Goal: Task Accomplishment & Management: Use online tool/utility

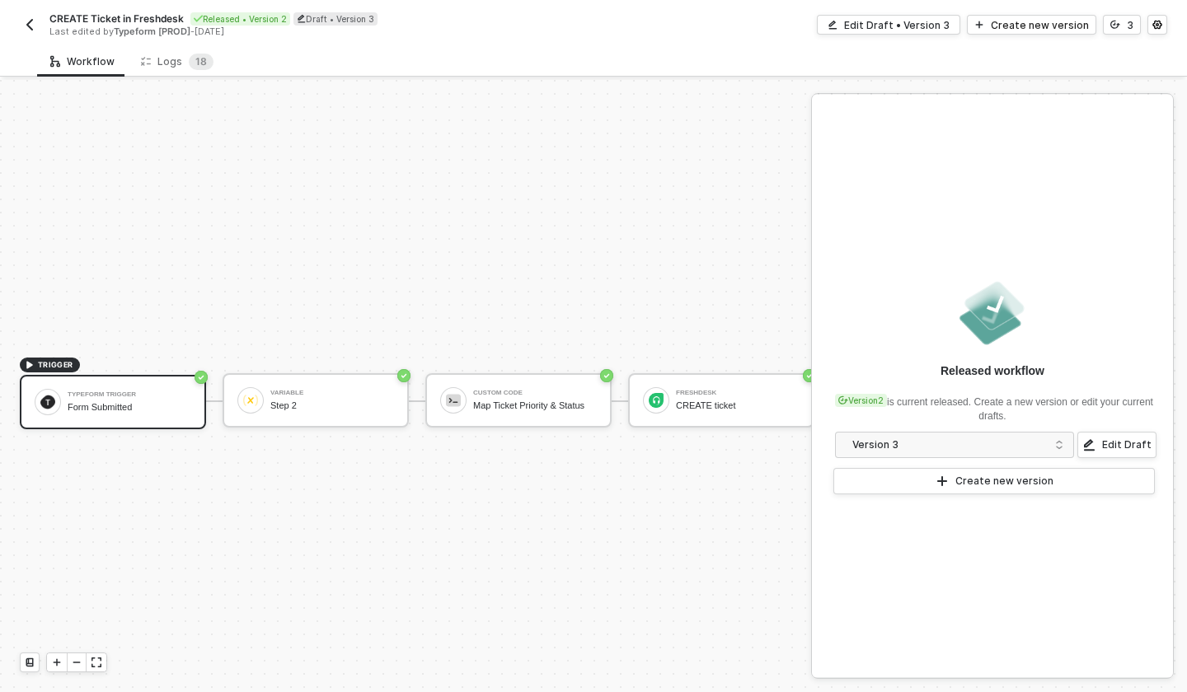
scroll to position [31, 0]
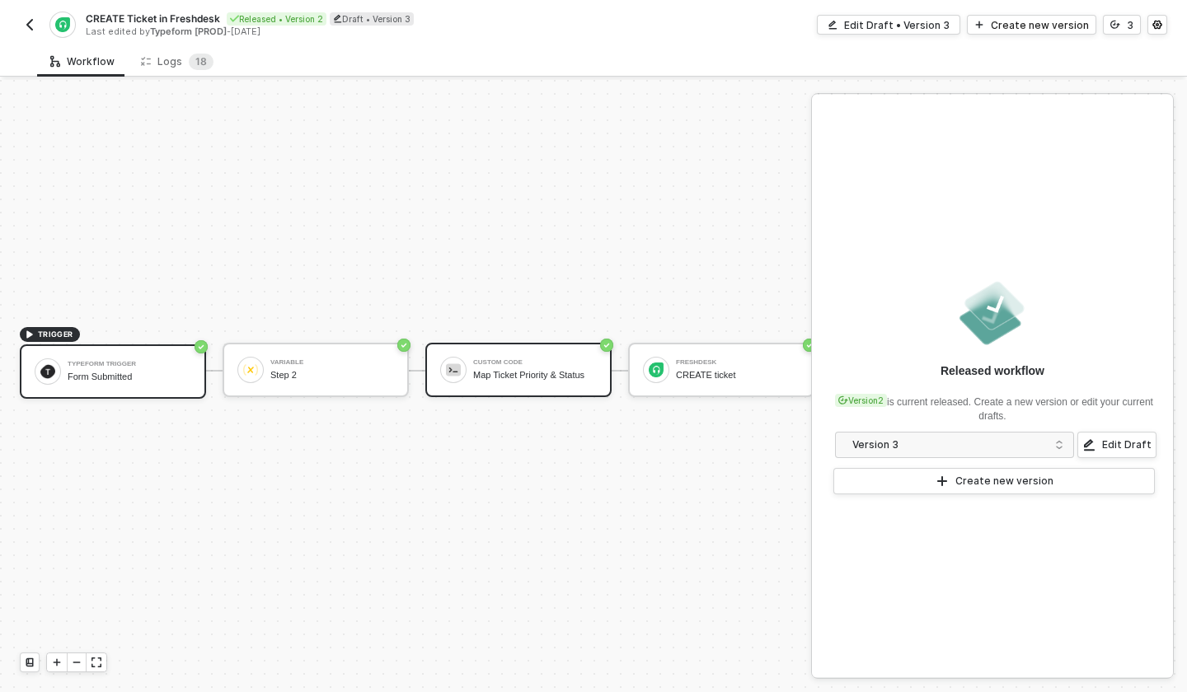
click at [503, 367] on div "Custom Code Map Ticket Priority & Status" at bounding box center [535, 369] width 124 height 31
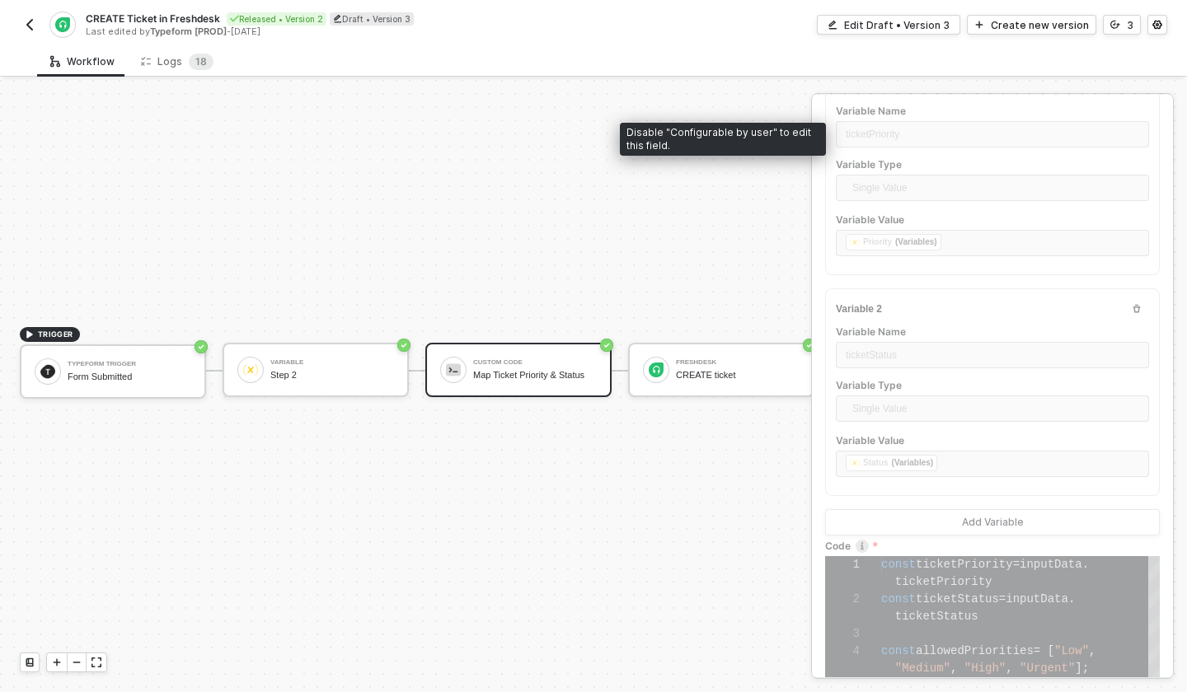
scroll to position [312, 0]
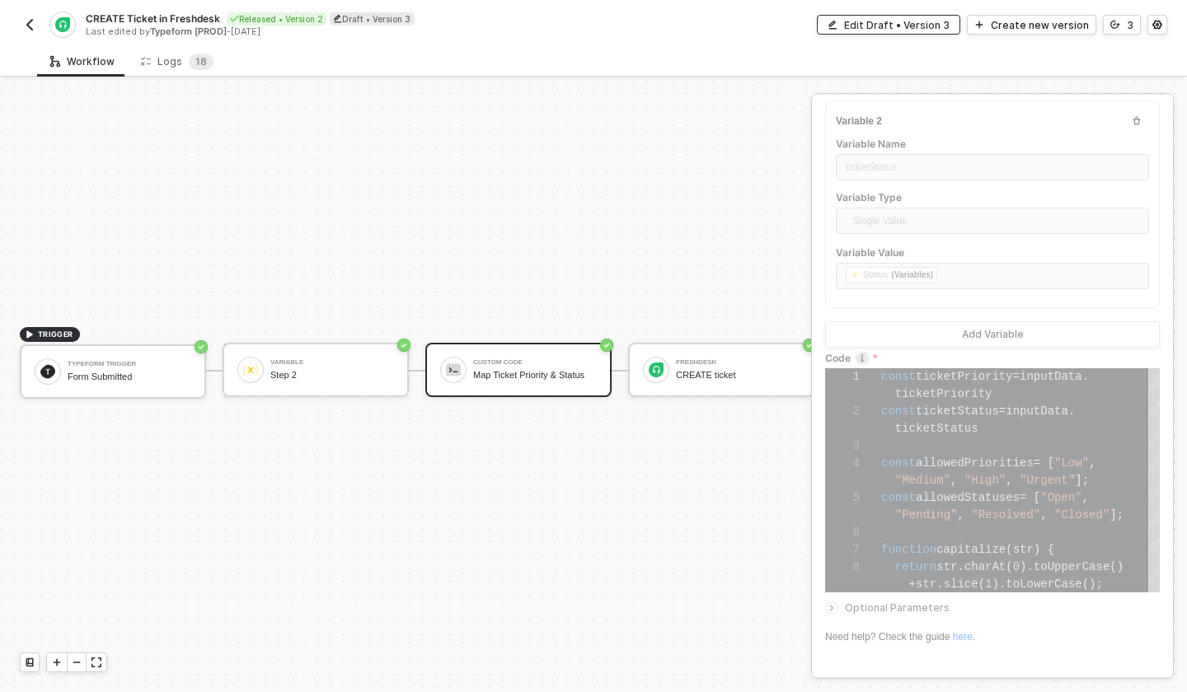
click at [917, 18] on div "Edit Draft • Version 3" at bounding box center [897, 25] width 106 height 14
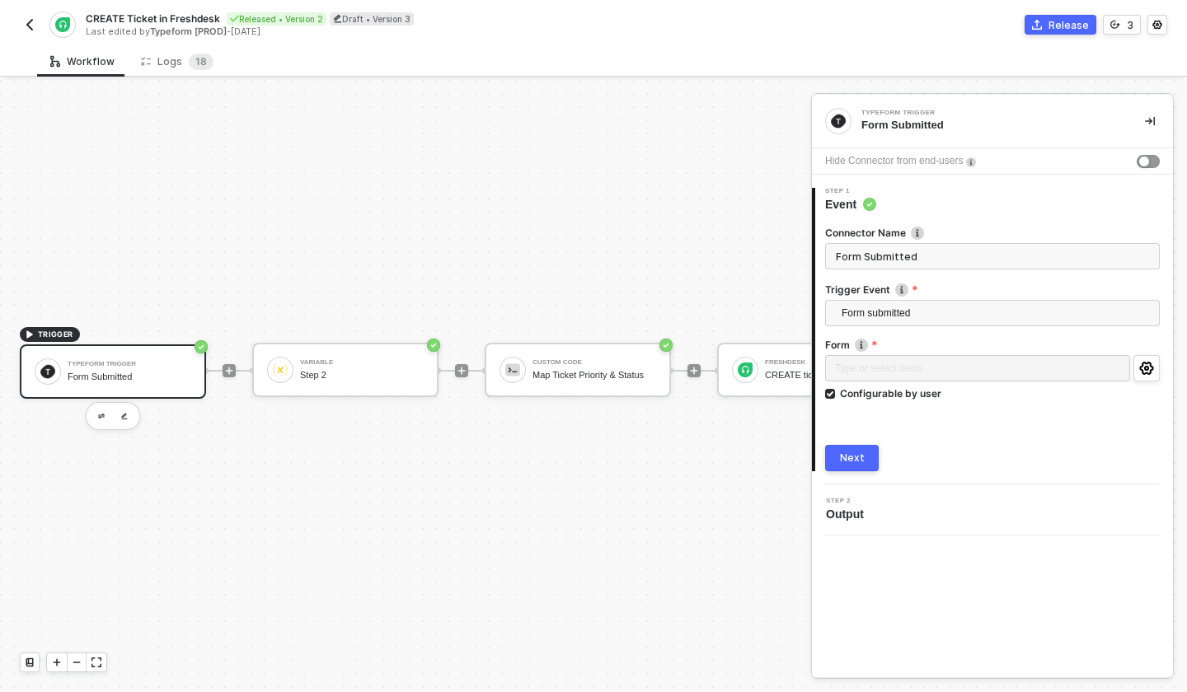
click at [854, 524] on div "2 Step 2 Output" at bounding box center [992, 510] width 361 height 51
click at [583, 388] on div "Custom Code Map Ticket Priority & Status" at bounding box center [578, 370] width 186 height 54
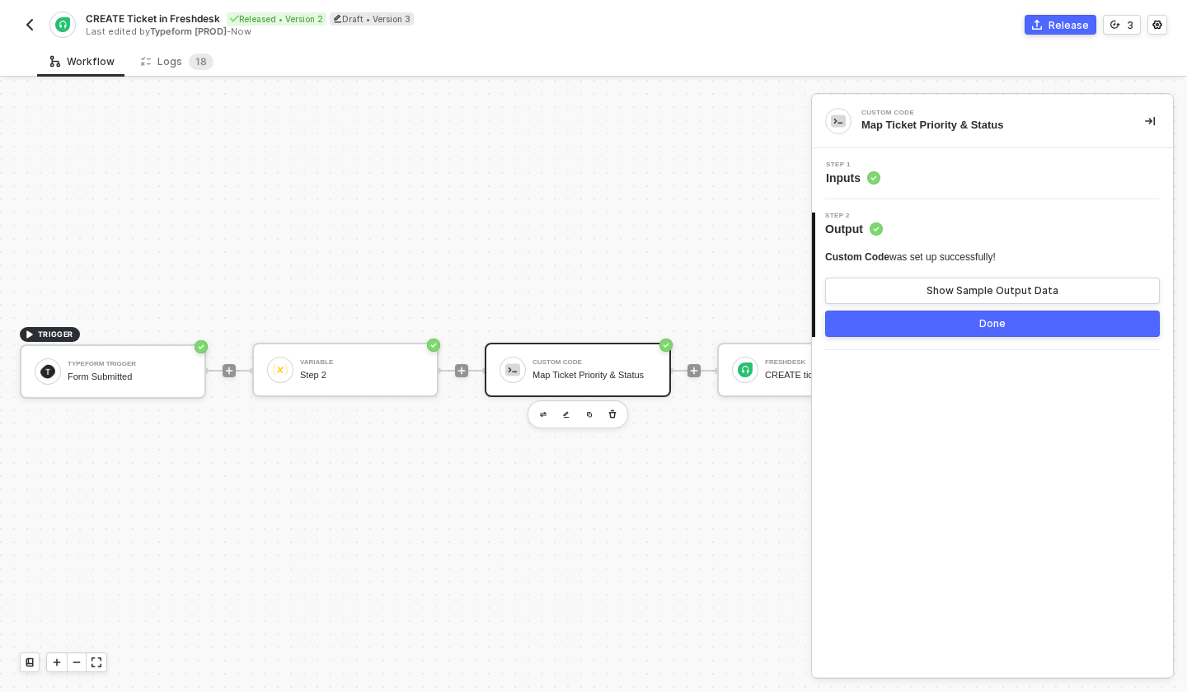
click at [894, 188] on div "Step 1 Inputs" at bounding box center [992, 173] width 361 height 51
click at [863, 170] on span "Inputs" at bounding box center [853, 178] width 54 height 16
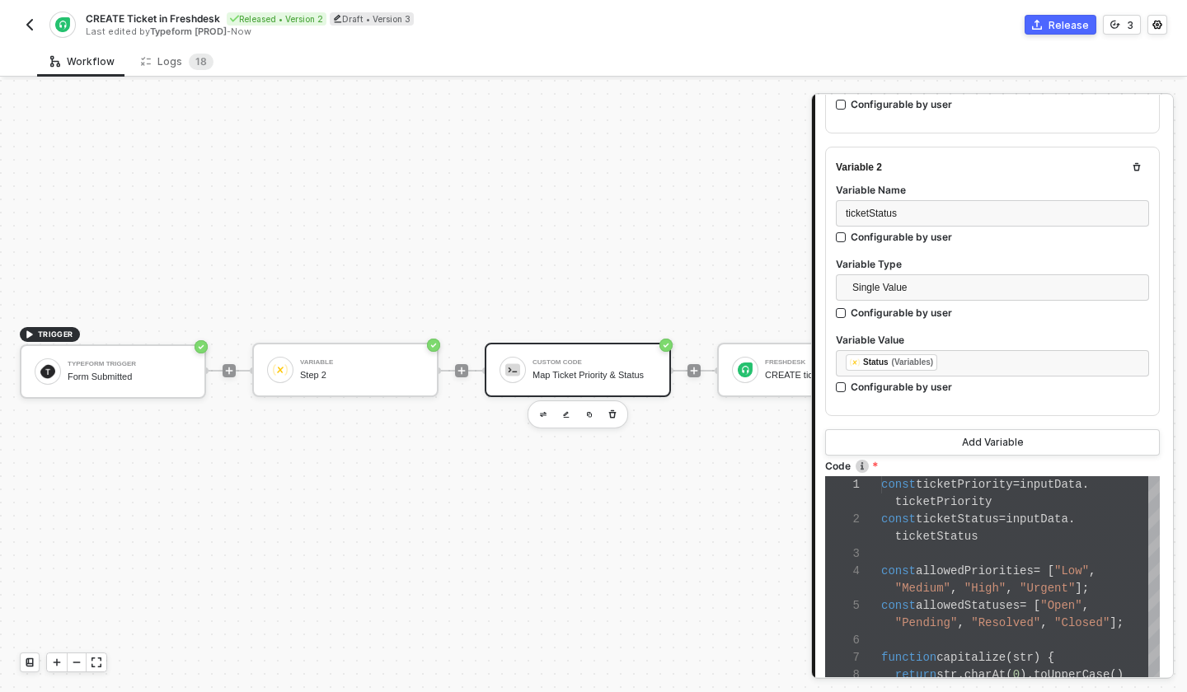
scroll to position [649, 0]
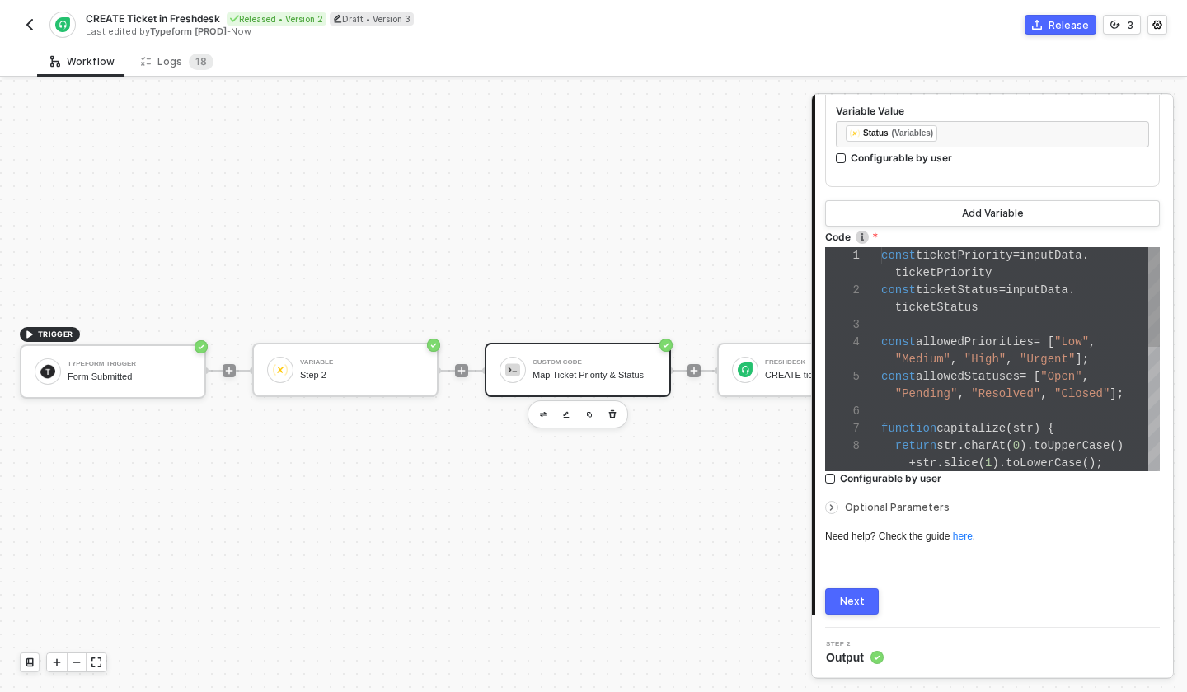
click at [961, 383] on div "const allowedStatuses = [ "Open" ," at bounding box center [1020, 377] width 279 height 17
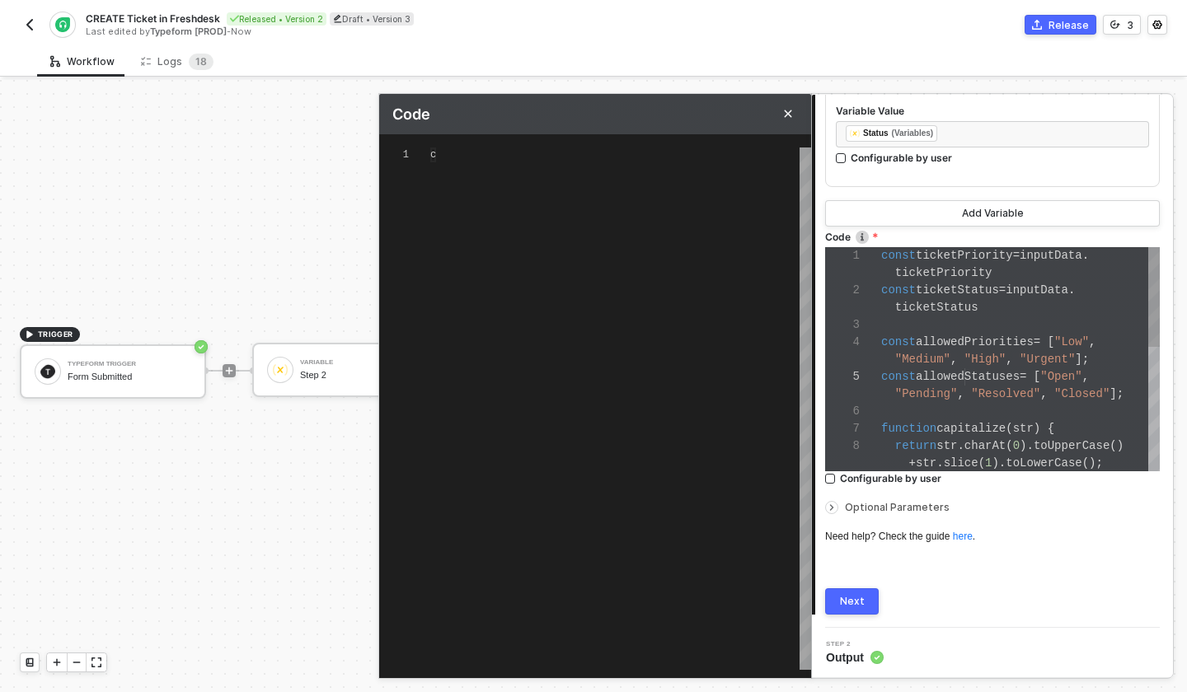
type textarea "const ticketPriority = inputData.ticketPriority const ticketStatus = inputData.…"
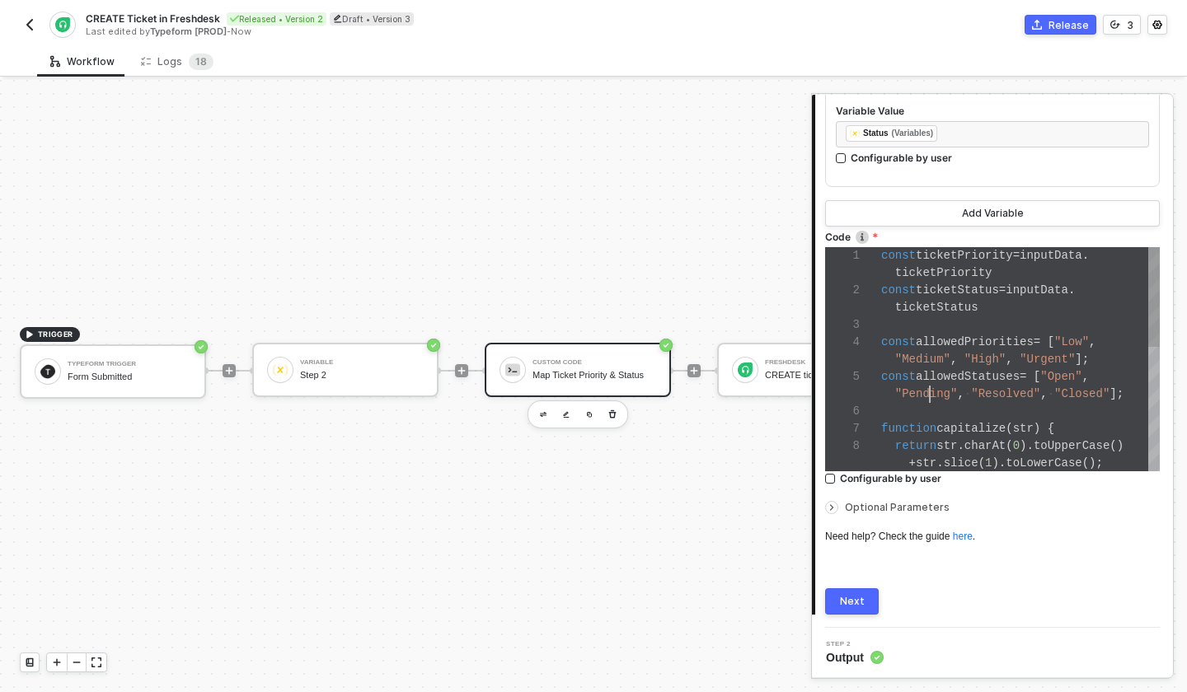
scroll to position [69, 49]
drag, startPoint x: 1126, startPoint y: 390, endPoint x: 1112, endPoint y: 390, distance: 14.0
click at [1103, 393] on div at bounding box center [1104, 394] width 2 height 17
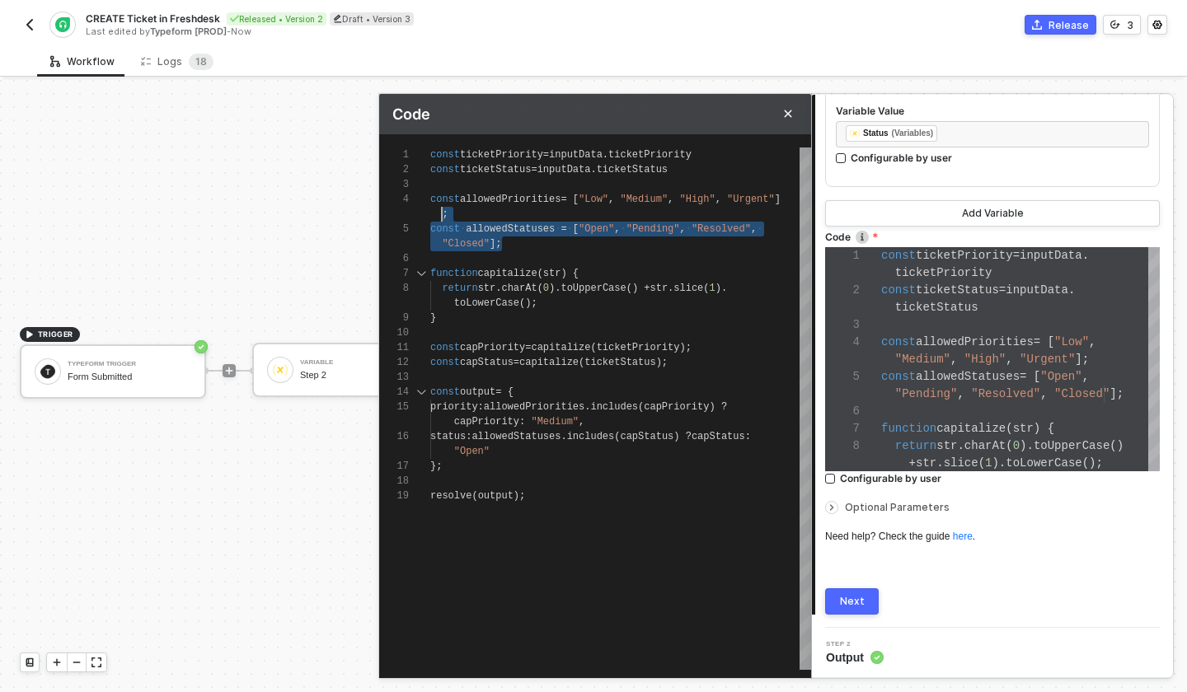
scroll to position [45, 0]
drag, startPoint x: 488, startPoint y: 242, endPoint x: 425, endPoint y: 189, distance: 81.9
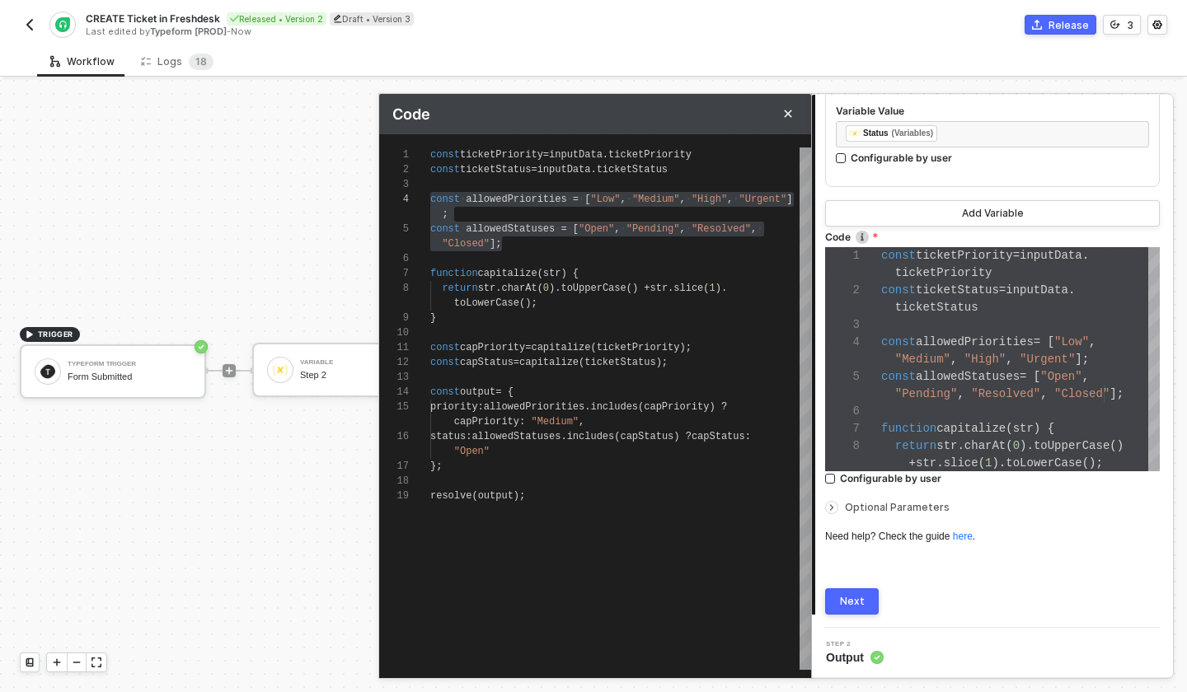
click at [746, 37] on div "CREATE Ticket in Freshdesk Released • Version 2 Draft • Version 3 Last edited b…" at bounding box center [594, 23] width 1148 height 46
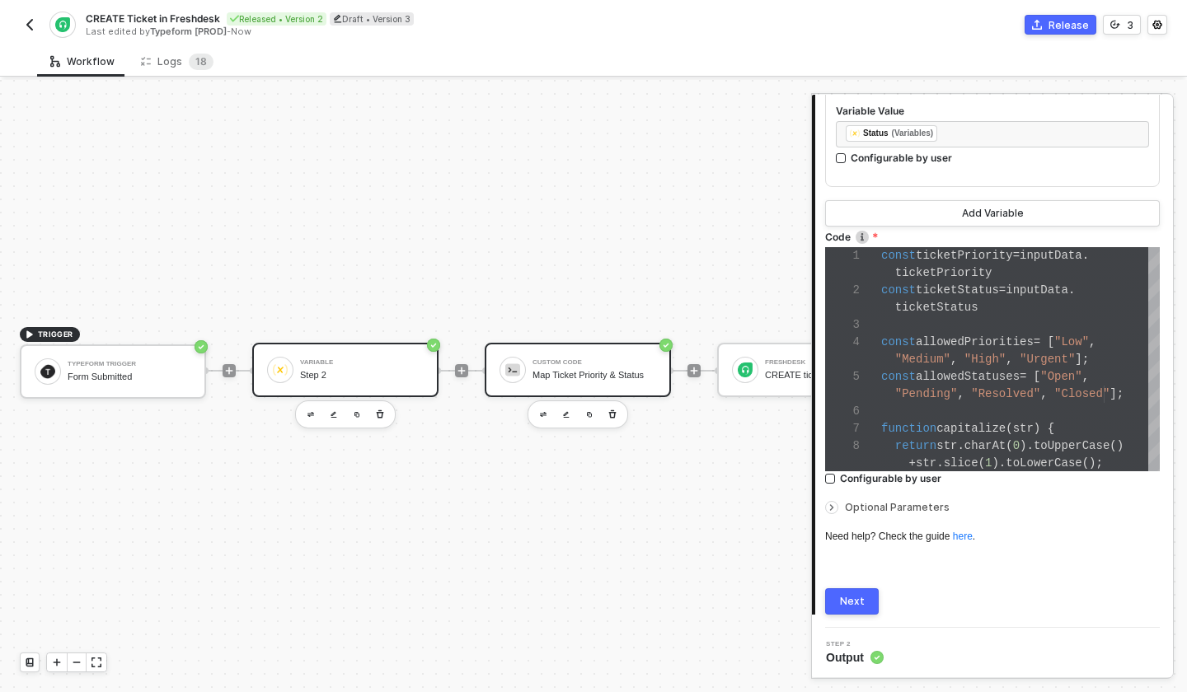
click at [373, 387] on div "Variable Step 2" at bounding box center [345, 370] width 186 height 54
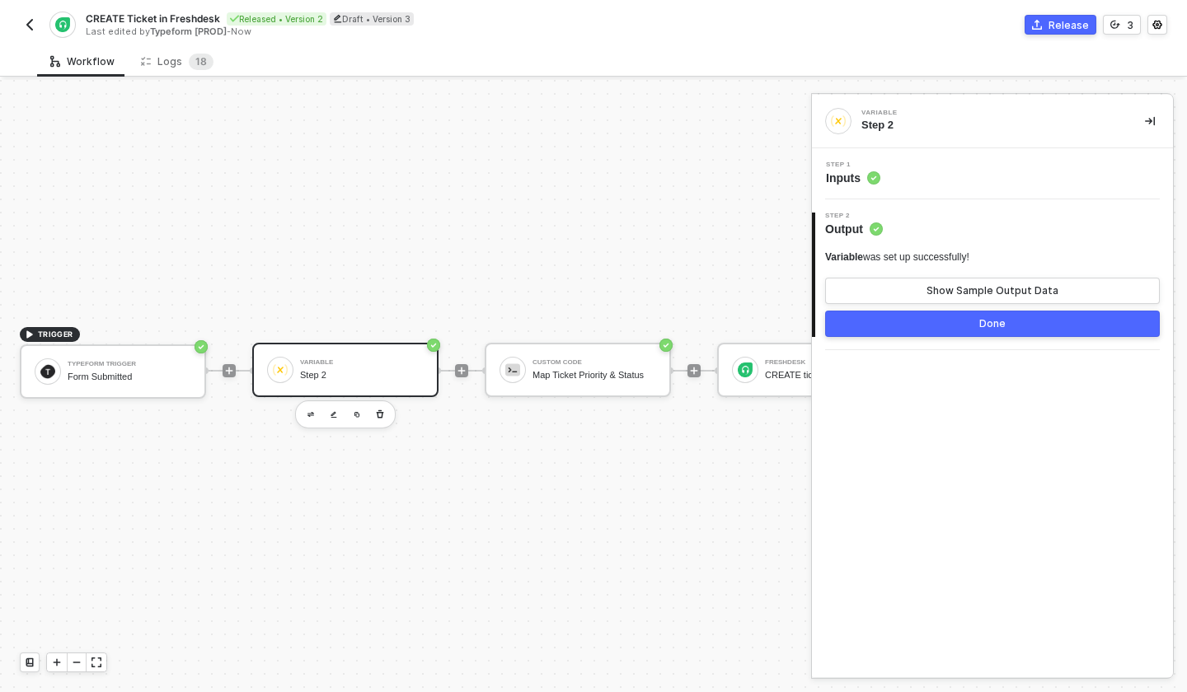
click at [927, 164] on div "Step 1 Inputs" at bounding box center [994, 174] width 357 height 25
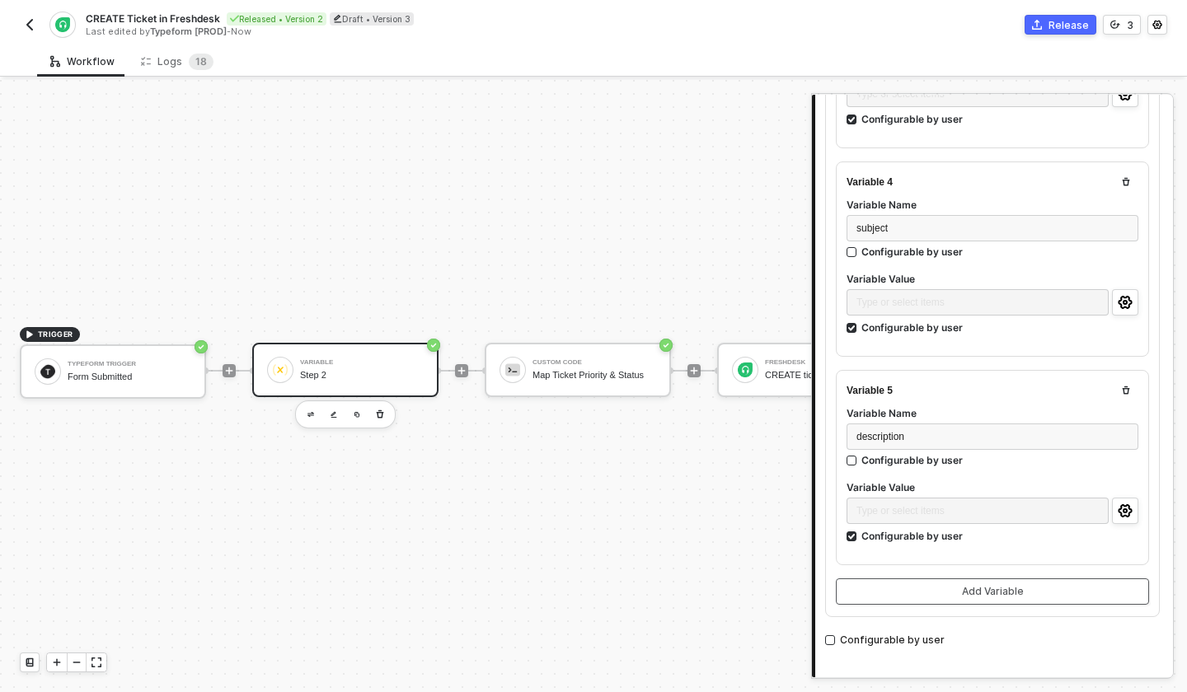
scroll to position [854, 0]
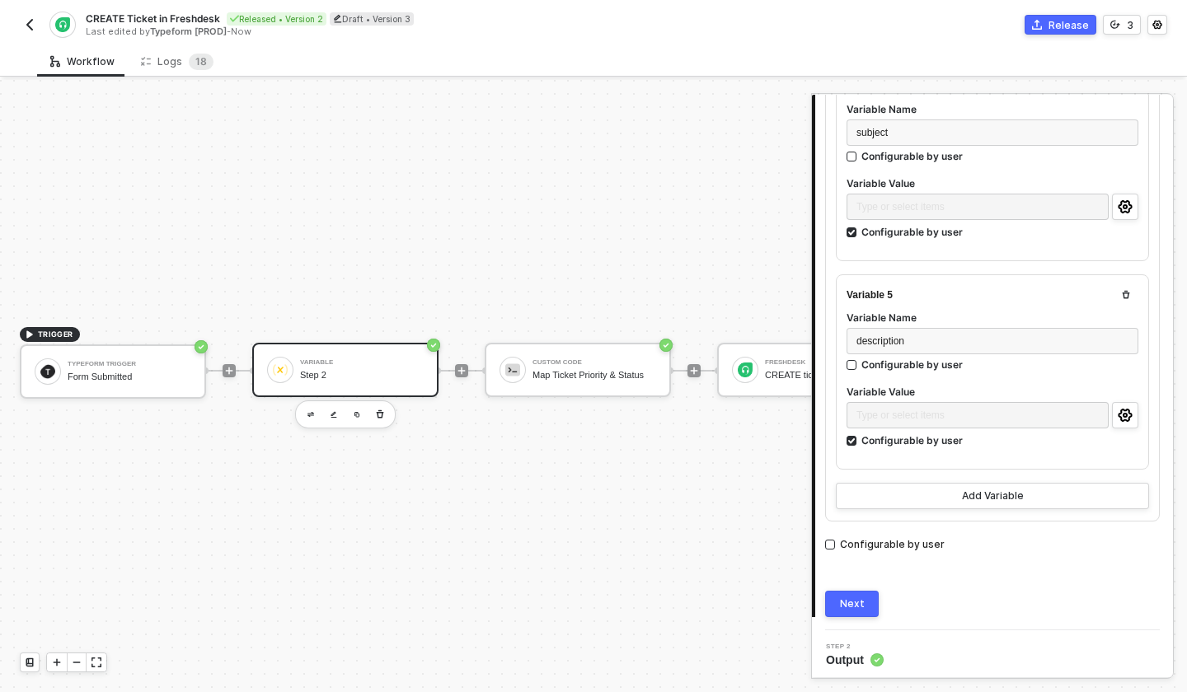
click at [847, 659] on span "Output" at bounding box center [855, 660] width 58 height 16
click at [852, 602] on div "Next" at bounding box center [852, 604] width 25 height 13
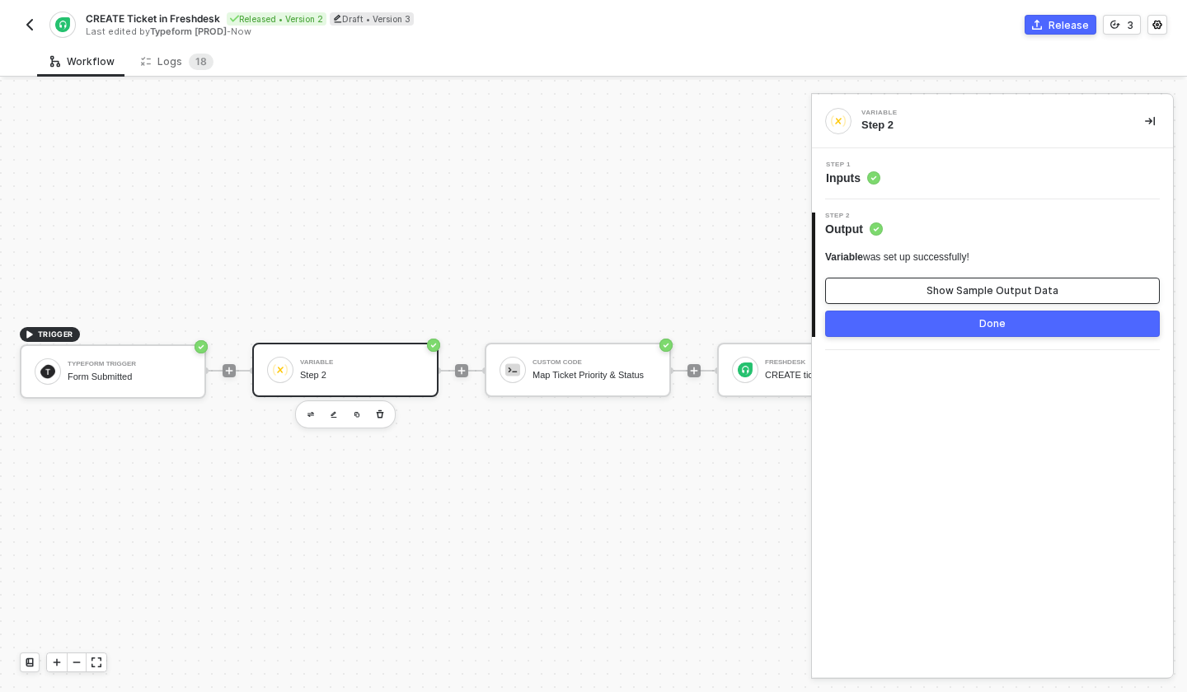
click at [988, 288] on div "Show Sample Output Data" at bounding box center [993, 290] width 132 height 13
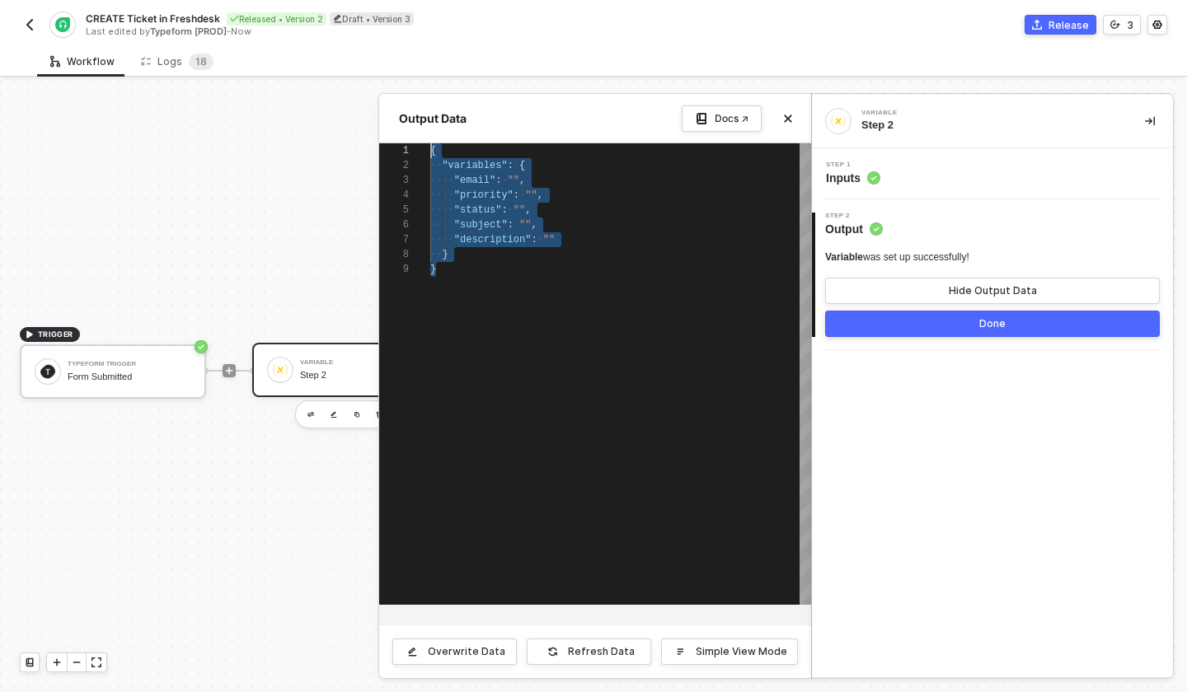
drag, startPoint x: 491, startPoint y: 301, endPoint x: 424, endPoint y: 142, distance: 172.9
click at [424, 142] on div "Output Data Docs ↗ 1 2 3 4 5 6 7 8 9 { ·· "variables" : · { ···· "email" : · ""…" at bounding box center [595, 386] width 432 height 584
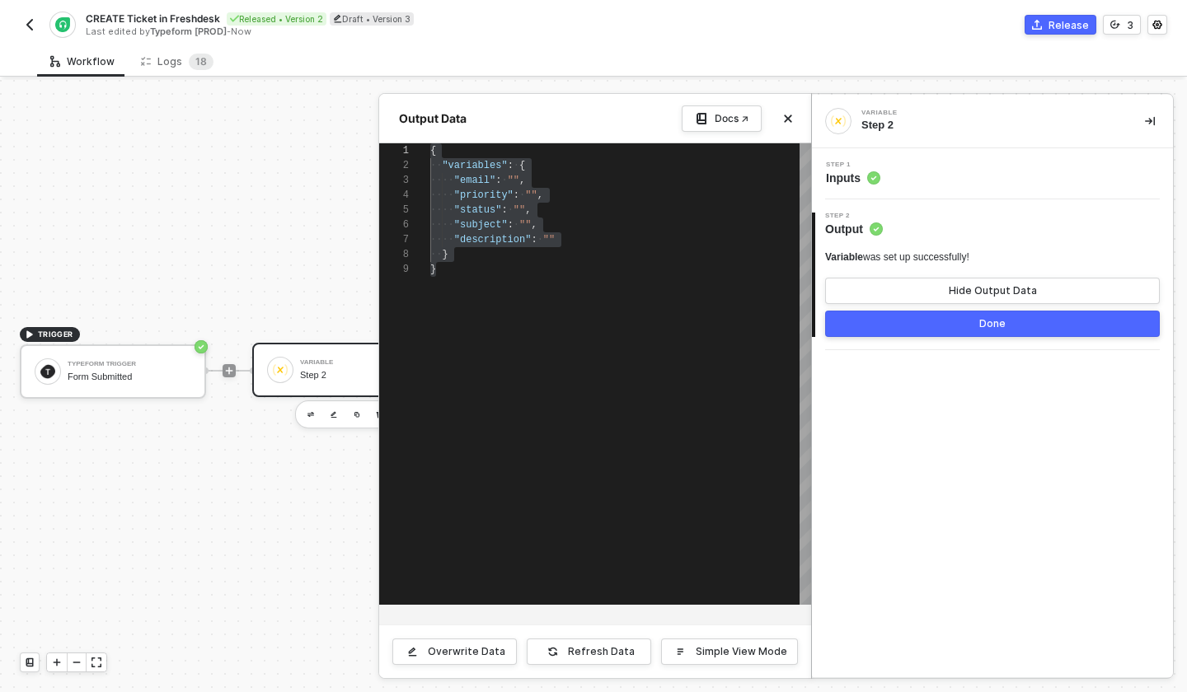
click at [570, 40] on div "CREATE Ticket in Freshdesk Released • Version 2 Draft • Version 3 Last edited b…" at bounding box center [594, 23] width 1148 height 46
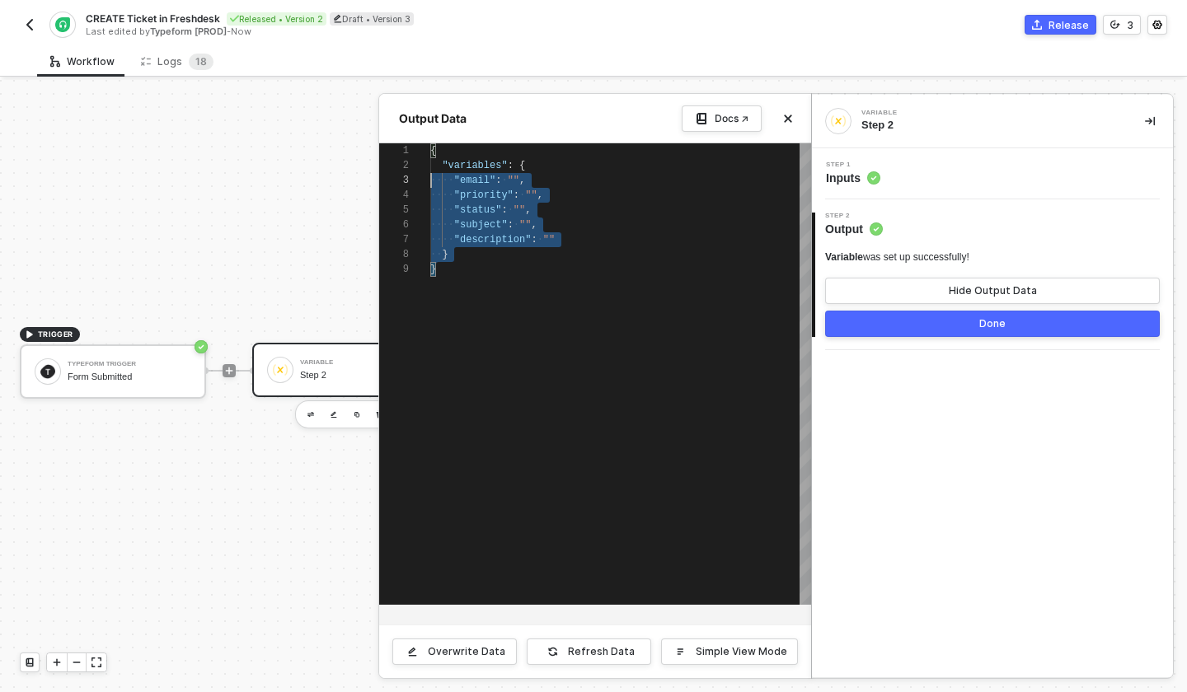
drag, startPoint x: 458, startPoint y: 299, endPoint x: 419, endPoint y: 141, distance: 163.2
click at [419, 141] on div "Output Data Docs ↗ 1 2 3 4 5 6 7 8 9 { "variables" : { ···· "email" : · "" , ··…" at bounding box center [595, 386] width 432 height 584
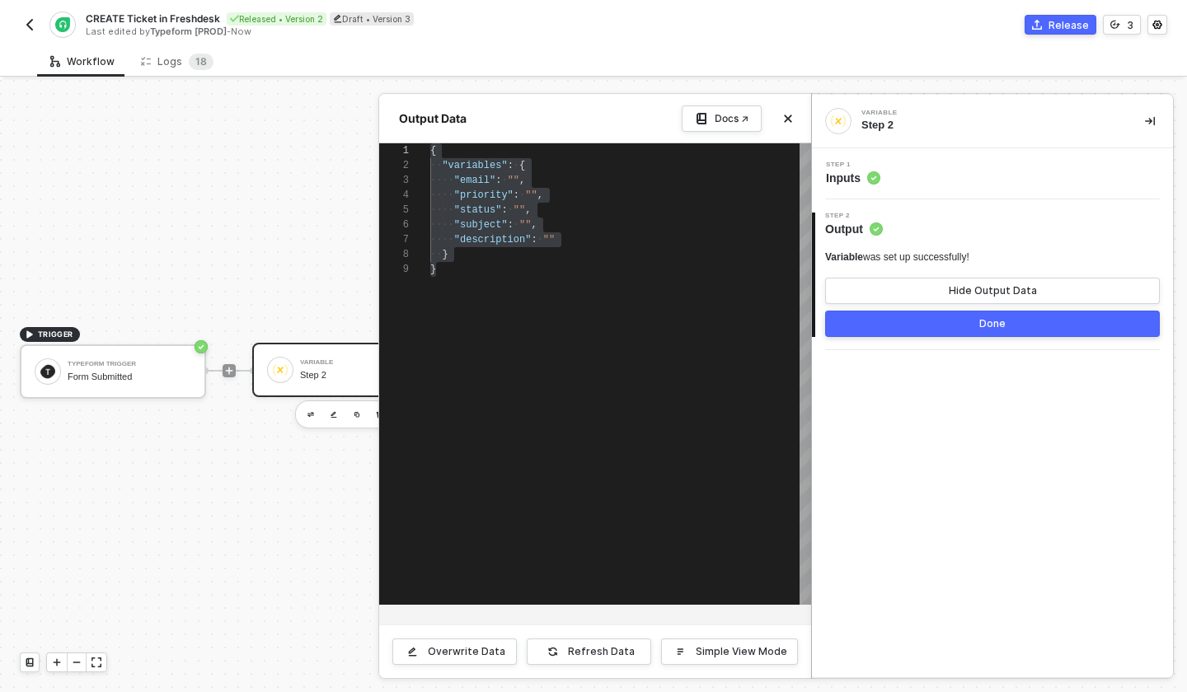
click at [262, 228] on div at bounding box center [593, 386] width 1187 height 613
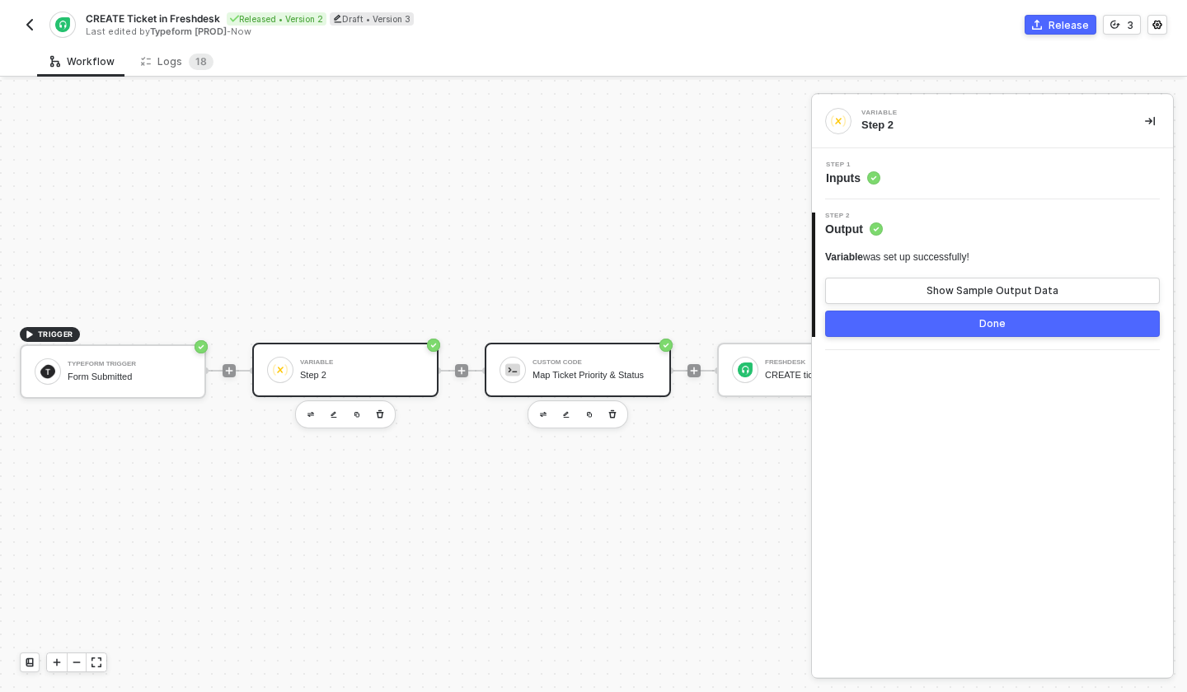
click at [583, 370] on div "Map Ticket Priority & Status" at bounding box center [595, 375] width 124 height 11
click at [875, 176] on circle at bounding box center [873, 177] width 13 height 13
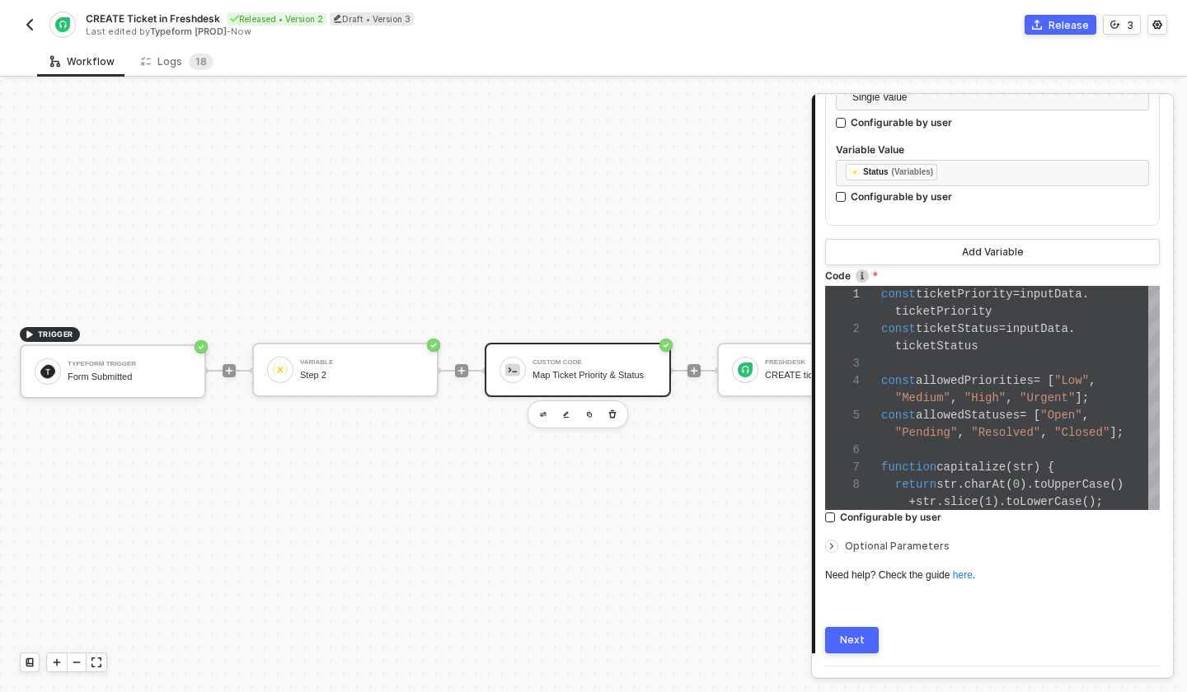
scroll to position [649, 0]
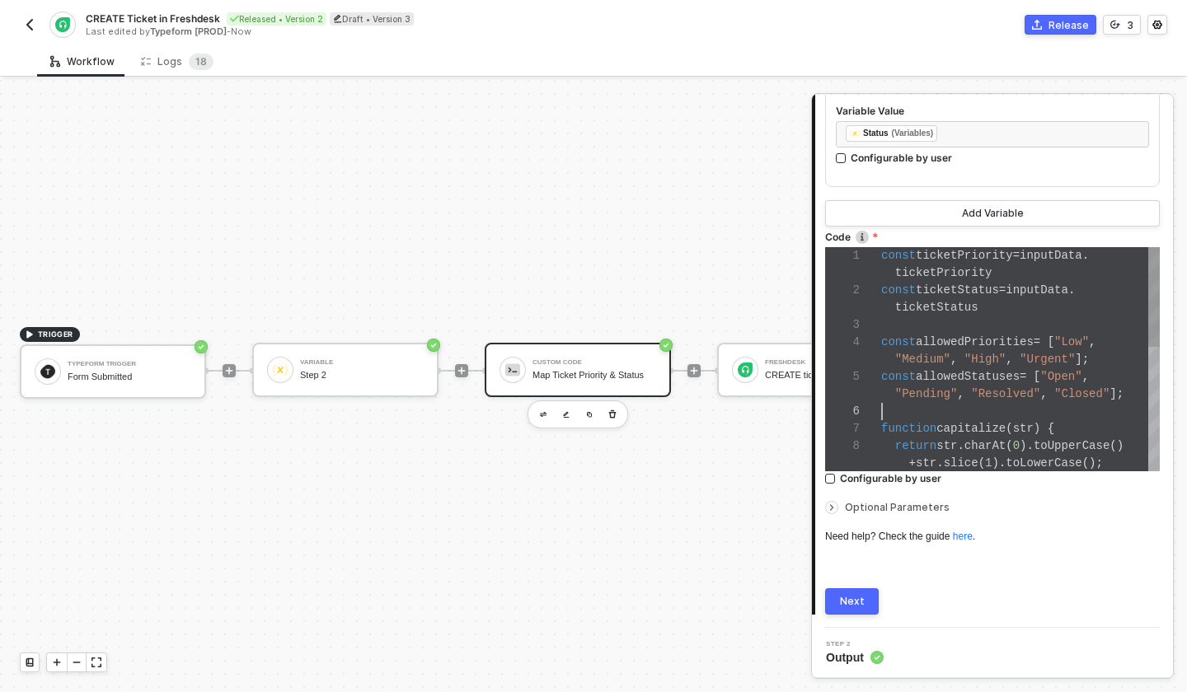
click at [949, 408] on div at bounding box center [1020, 411] width 279 height 17
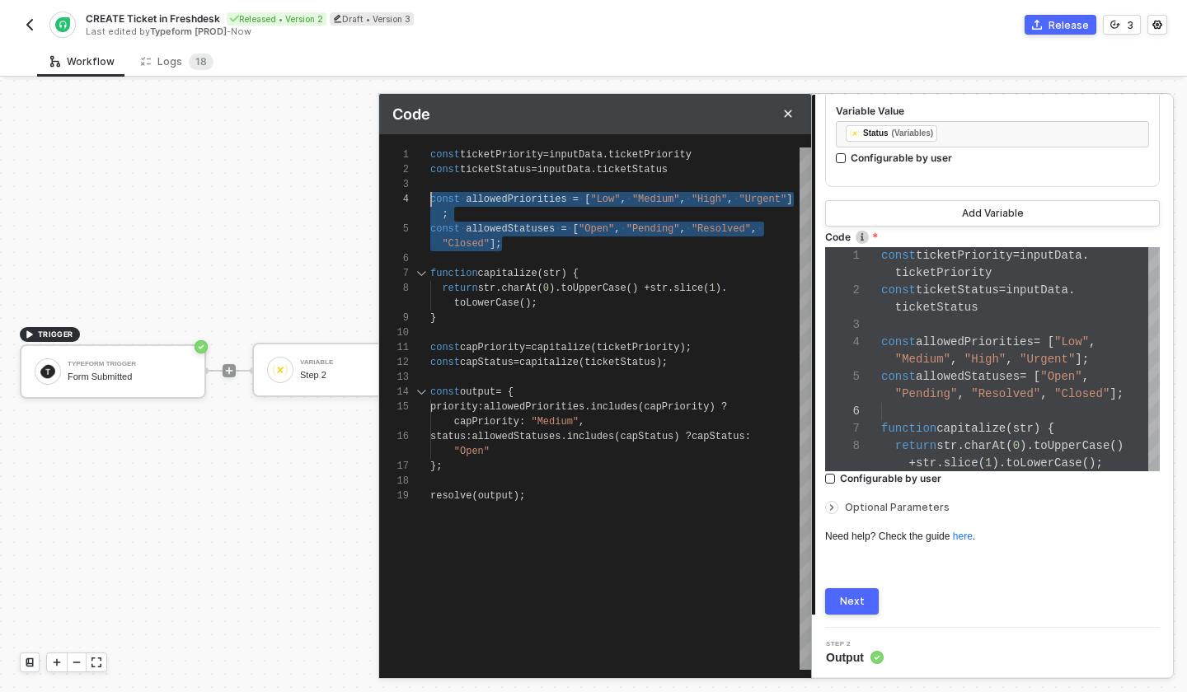
scroll to position [45, 0]
drag, startPoint x: 547, startPoint y: 242, endPoint x: 383, endPoint y: 181, distance: 175.0
